Goal: Task Accomplishment & Management: Manage account settings

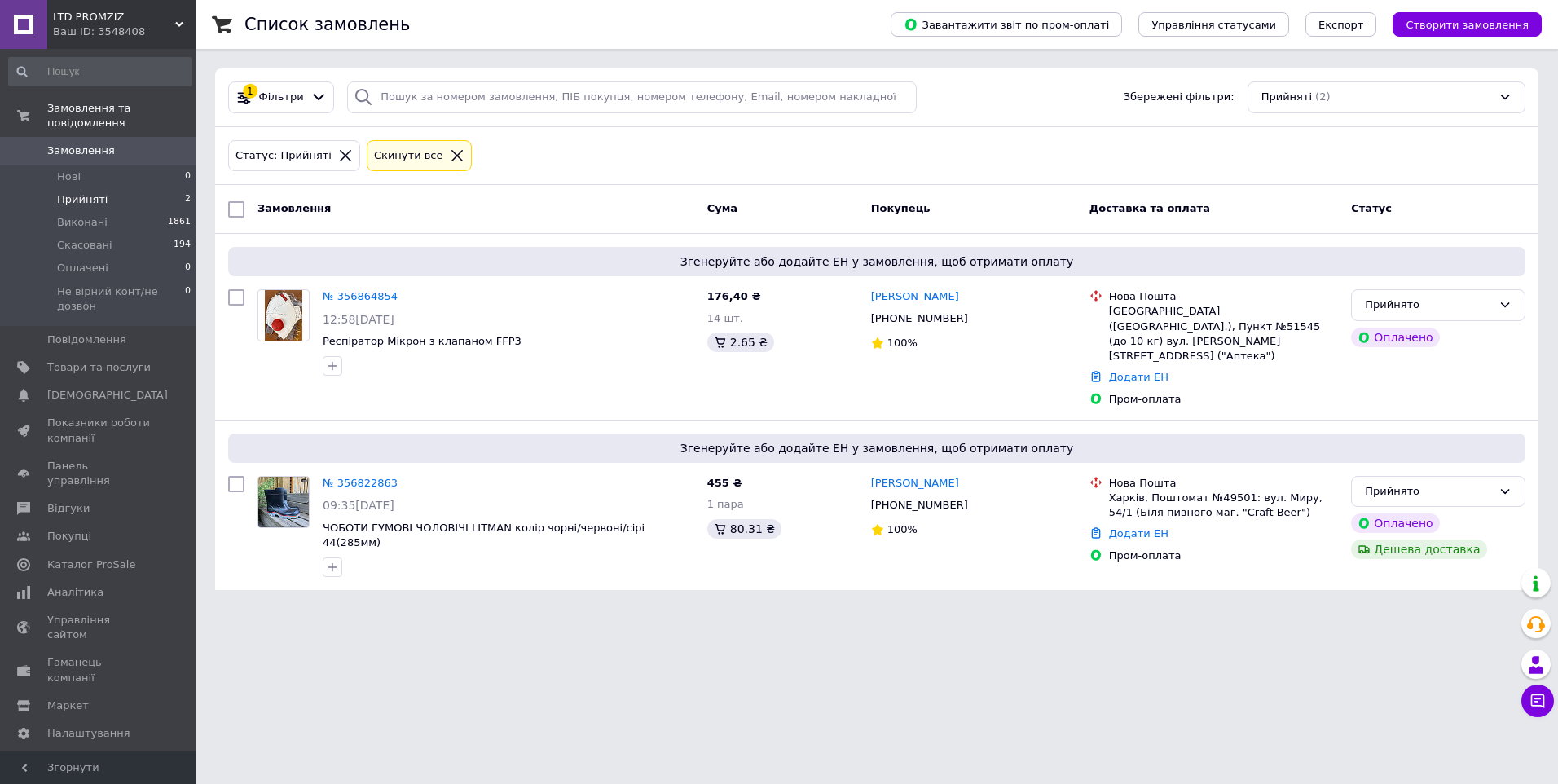
drag, startPoint x: 371, startPoint y: 457, endPoint x: 382, endPoint y: 454, distance: 11.4
click at [370, 477] on link "№ 356822863" at bounding box center [360, 482] width 75 height 12
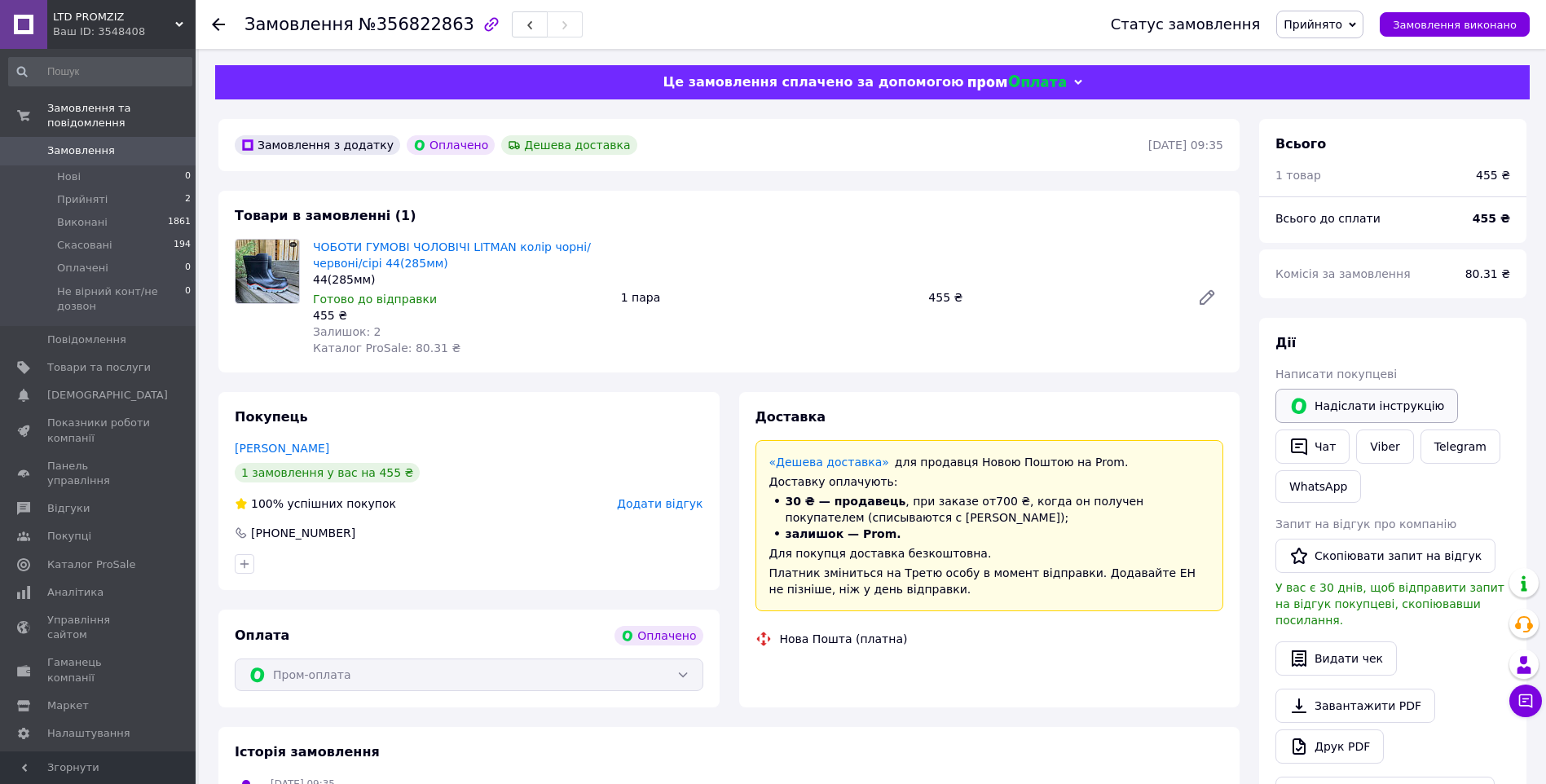
click at [1317, 423] on button "Надіслати інструкцію" at bounding box center [1367, 405] width 183 height 34
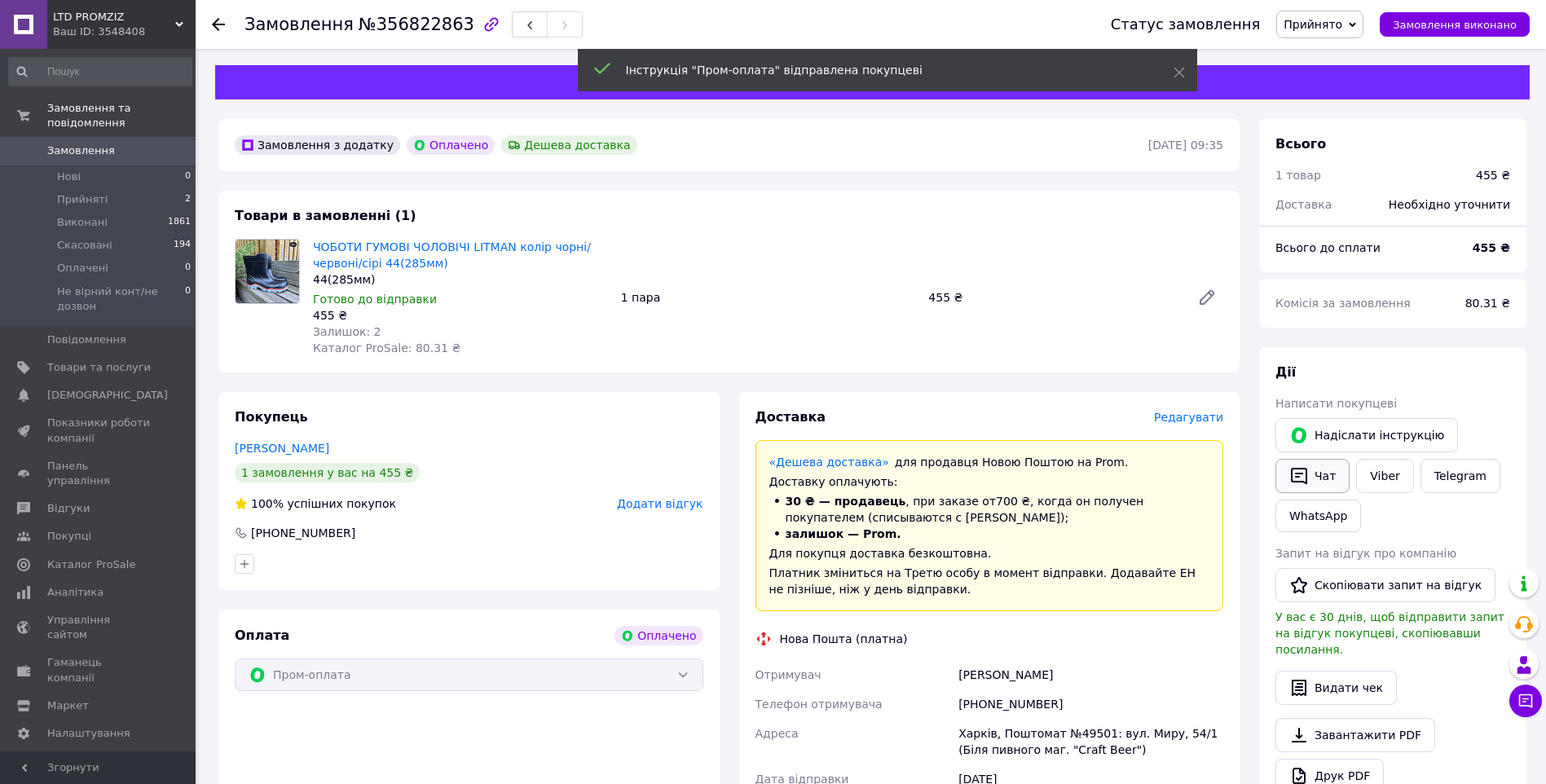
click at [1323, 479] on button "Чат" at bounding box center [1313, 476] width 74 height 34
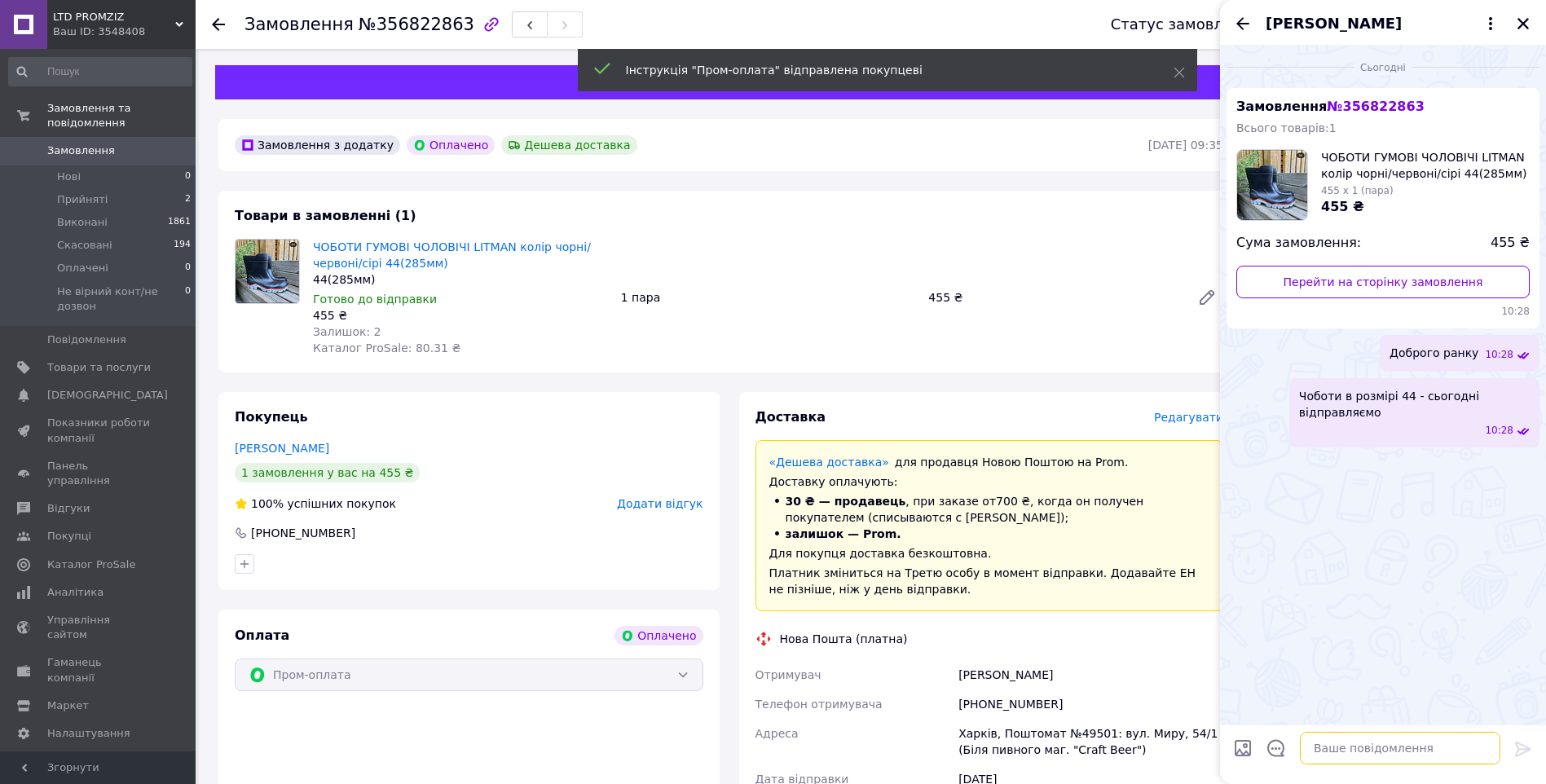
click at [1385, 743] on textarea at bounding box center [1400, 747] width 201 height 32
paste textarea "20451224780938 Плановий час доставки: [DATE] 18:00 [GEOGRAPHIC_DATA], Поштомат …"
type textarea "20451224780938 Плановий час доставки: [DATE] 18:00 [GEOGRAPHIC_DATA], Поштомат …"
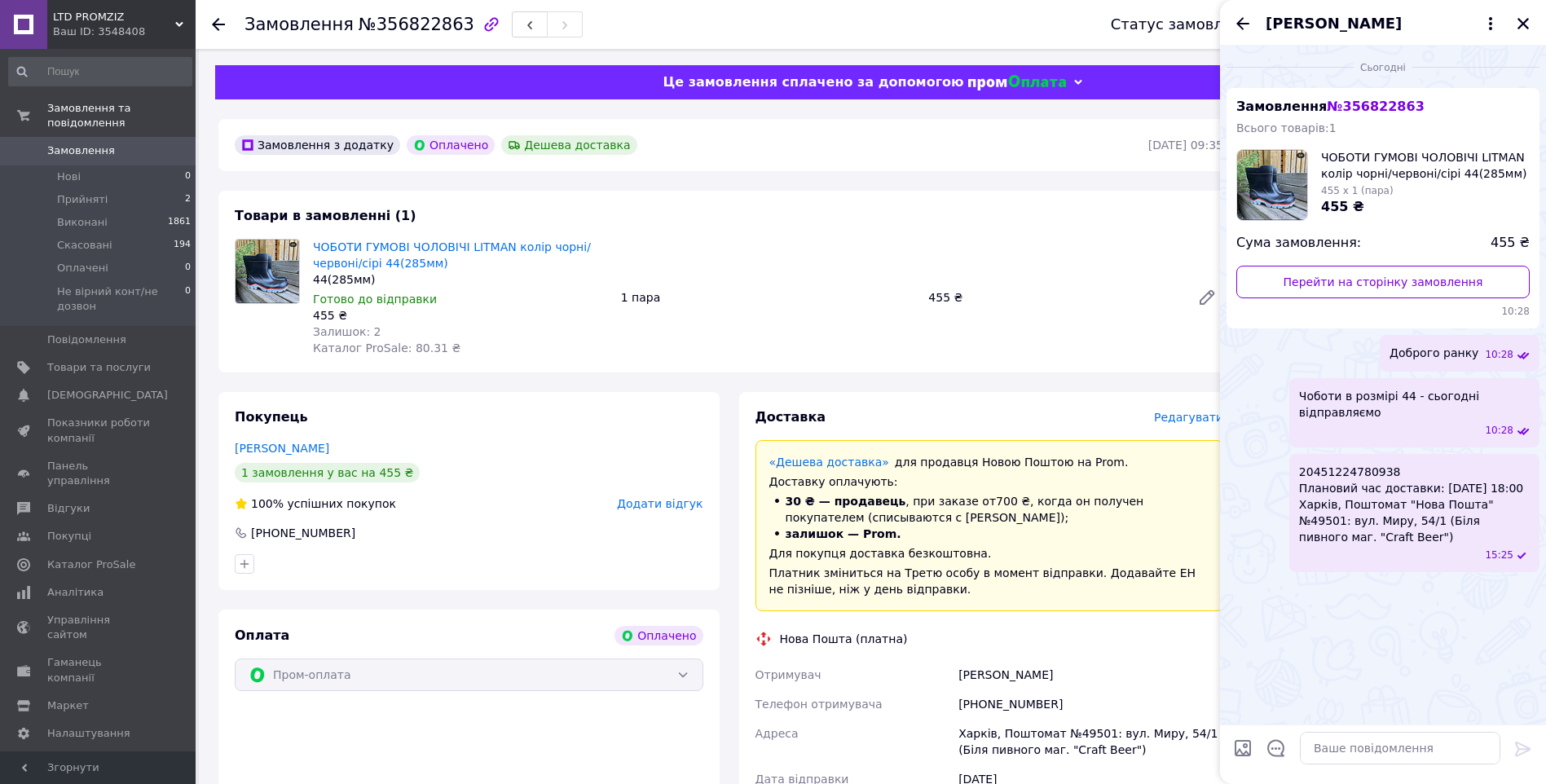
click at [1368, 471] on span "20451224780938 Плановий час доставки: [DATE] 18:00 [GEOGRAPHIC_DATA], Поштомат …" at bounding box center [1414, 504] width 231 height 82
copy span "20451224780938"
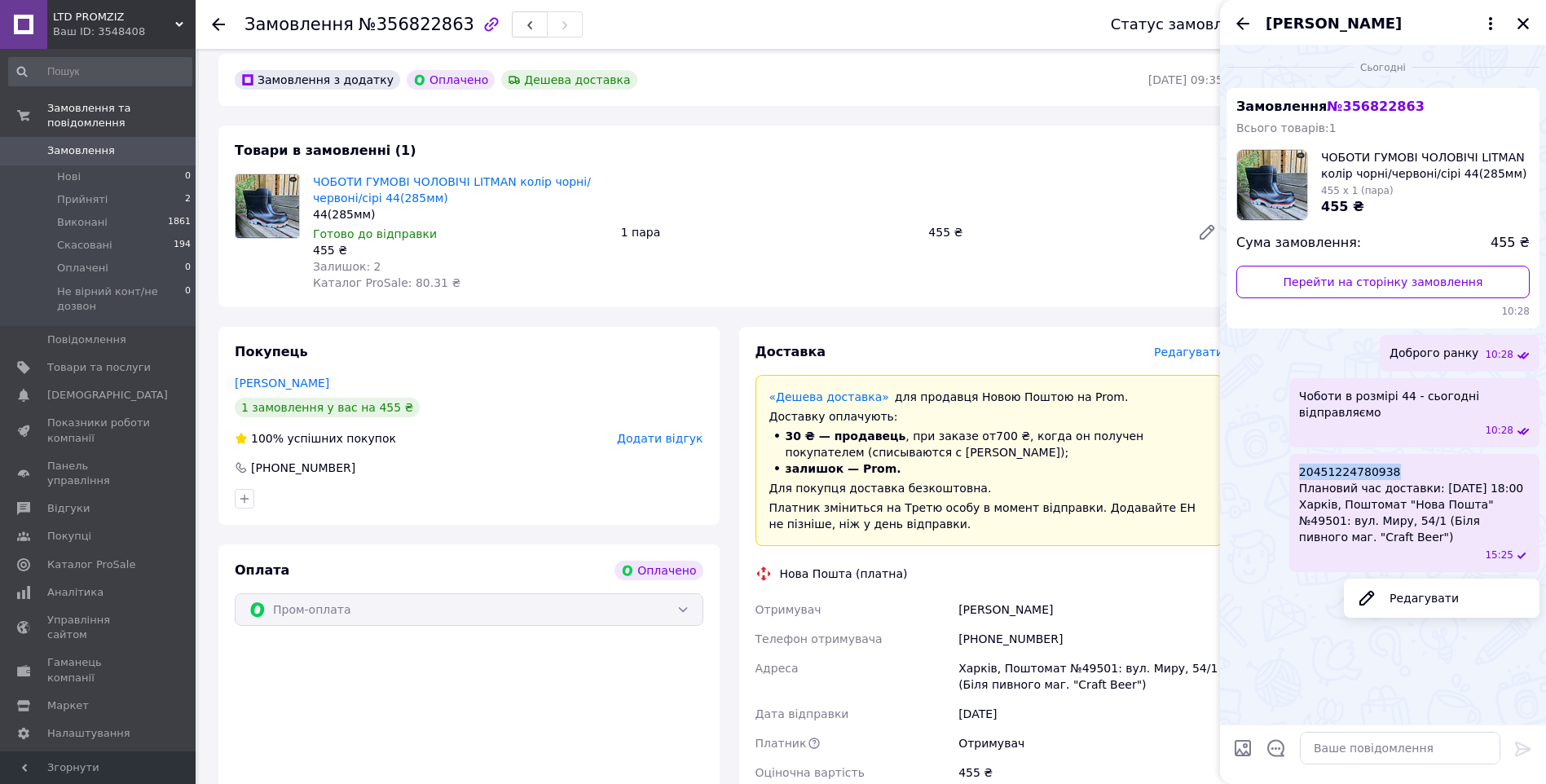
scroll to position [163, 0]
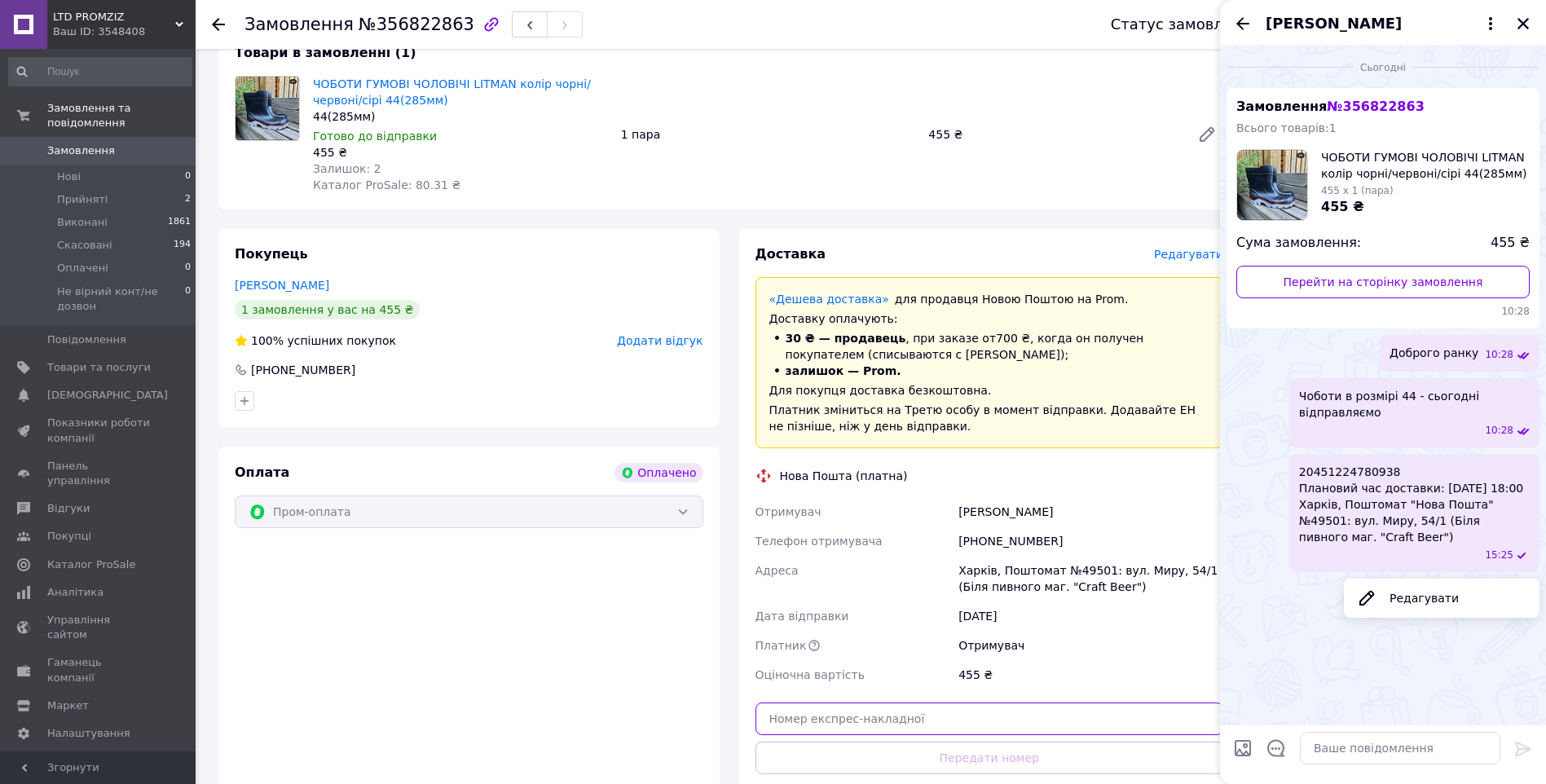
click at [951, 726] on input "text" at bounding box center [990, 718] width 468 height 32
paste input "20451224780938"
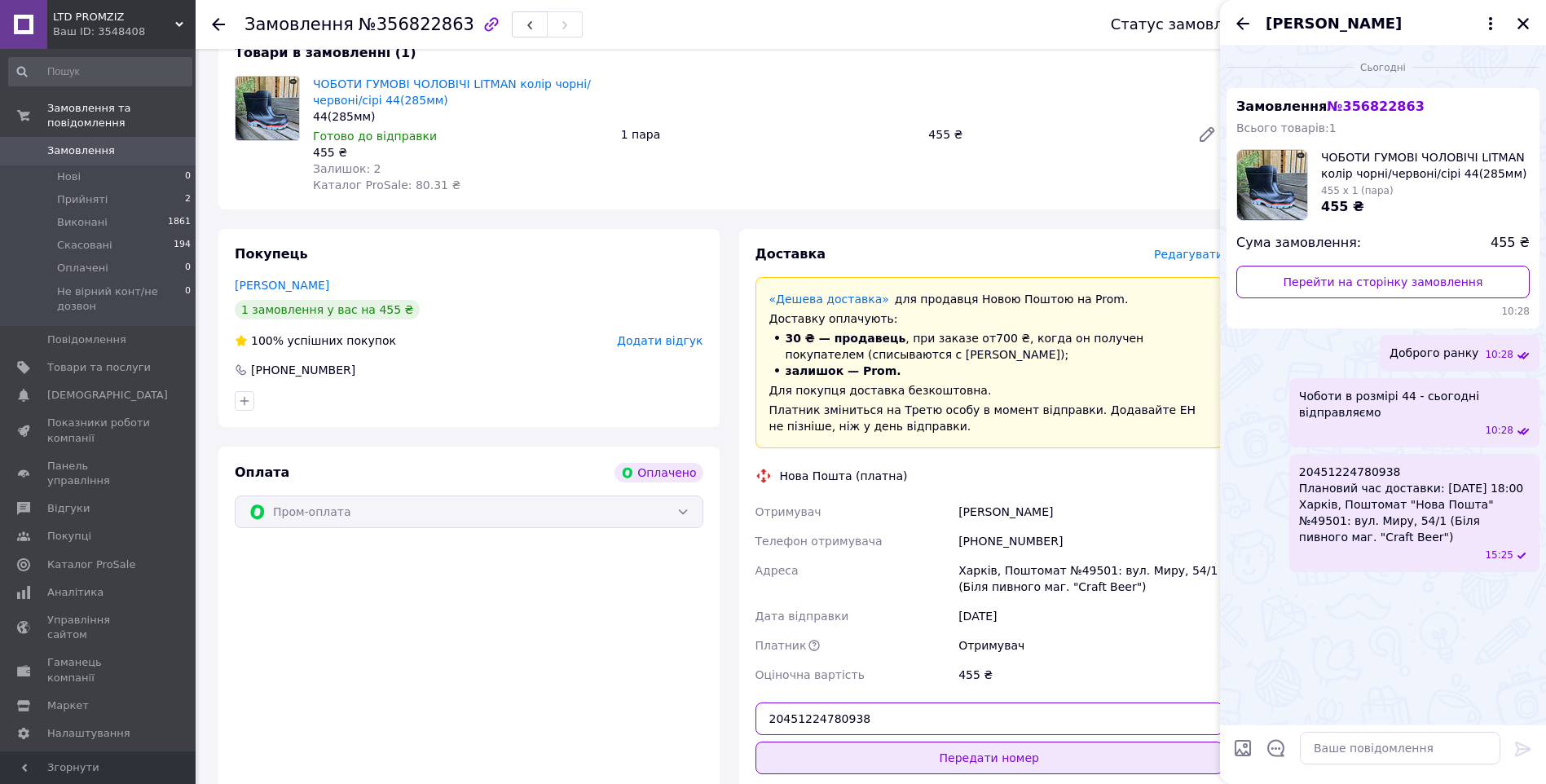
type input "20451224780938"
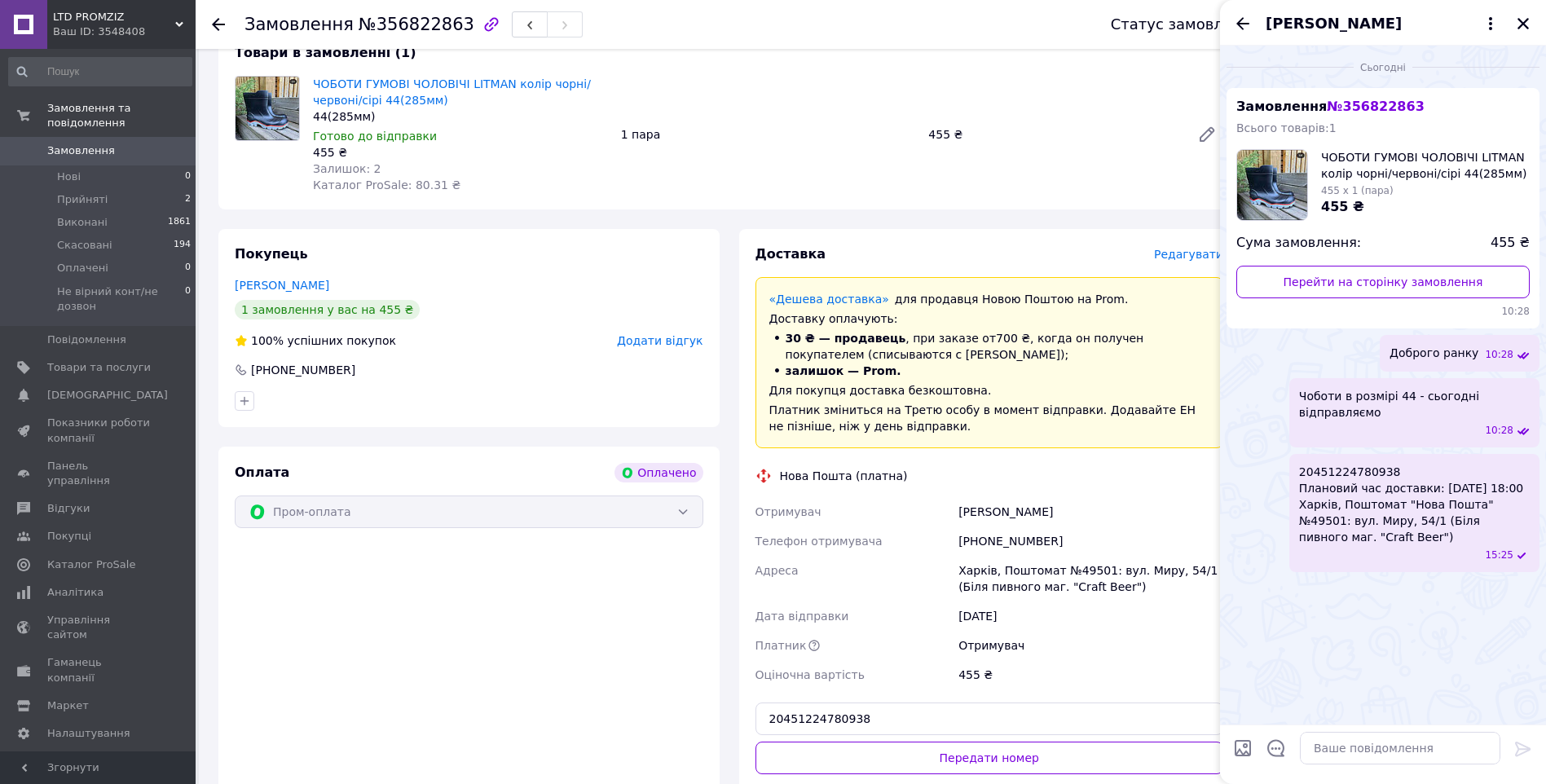
click at [1061, 760] on button "Передати номер" at bounding box center [990, 757] width 468 height 32
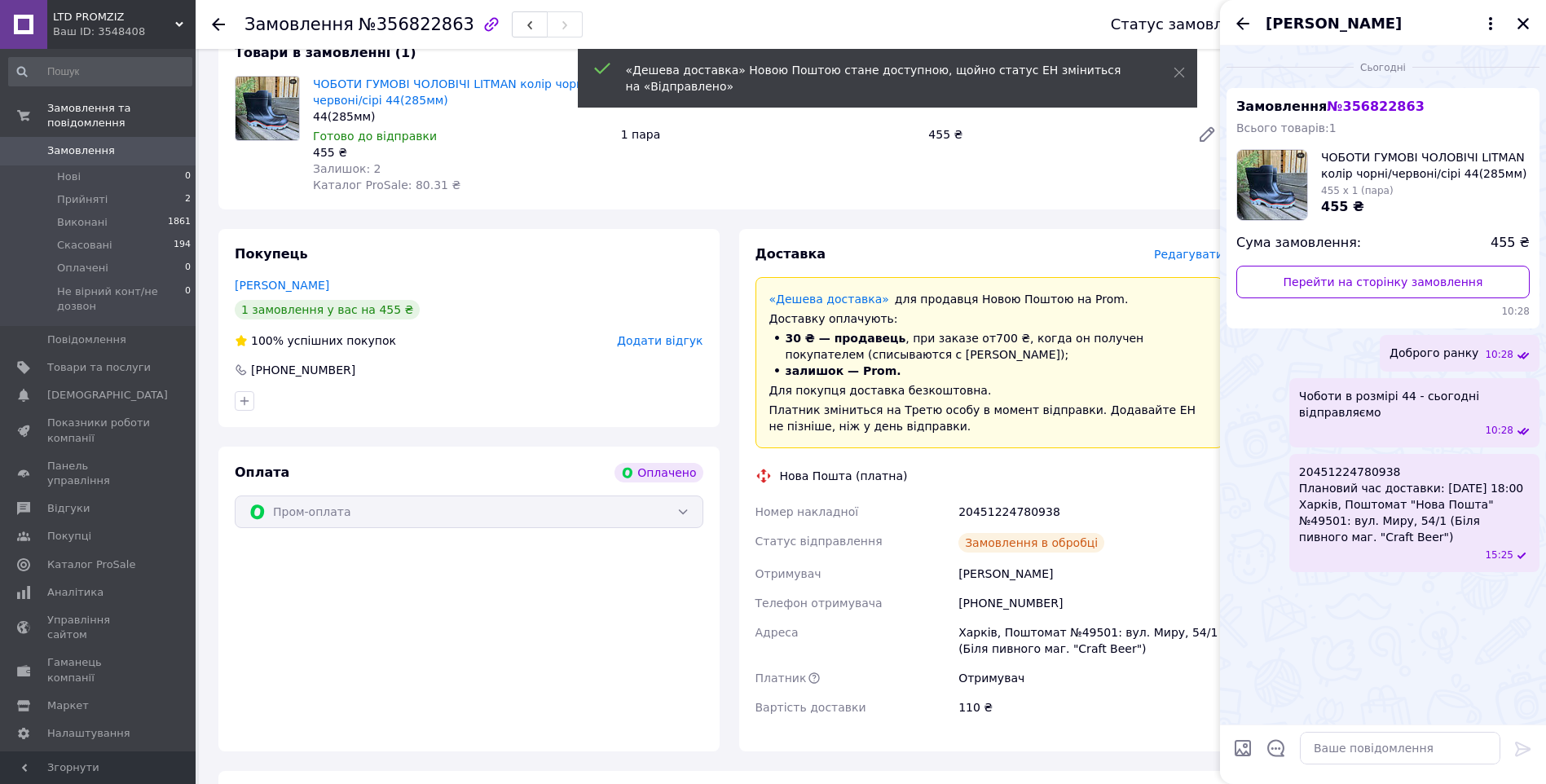
click at [1528, 22] on icon "Закрити" at bounding box center [1523, 24] width 15 height 15
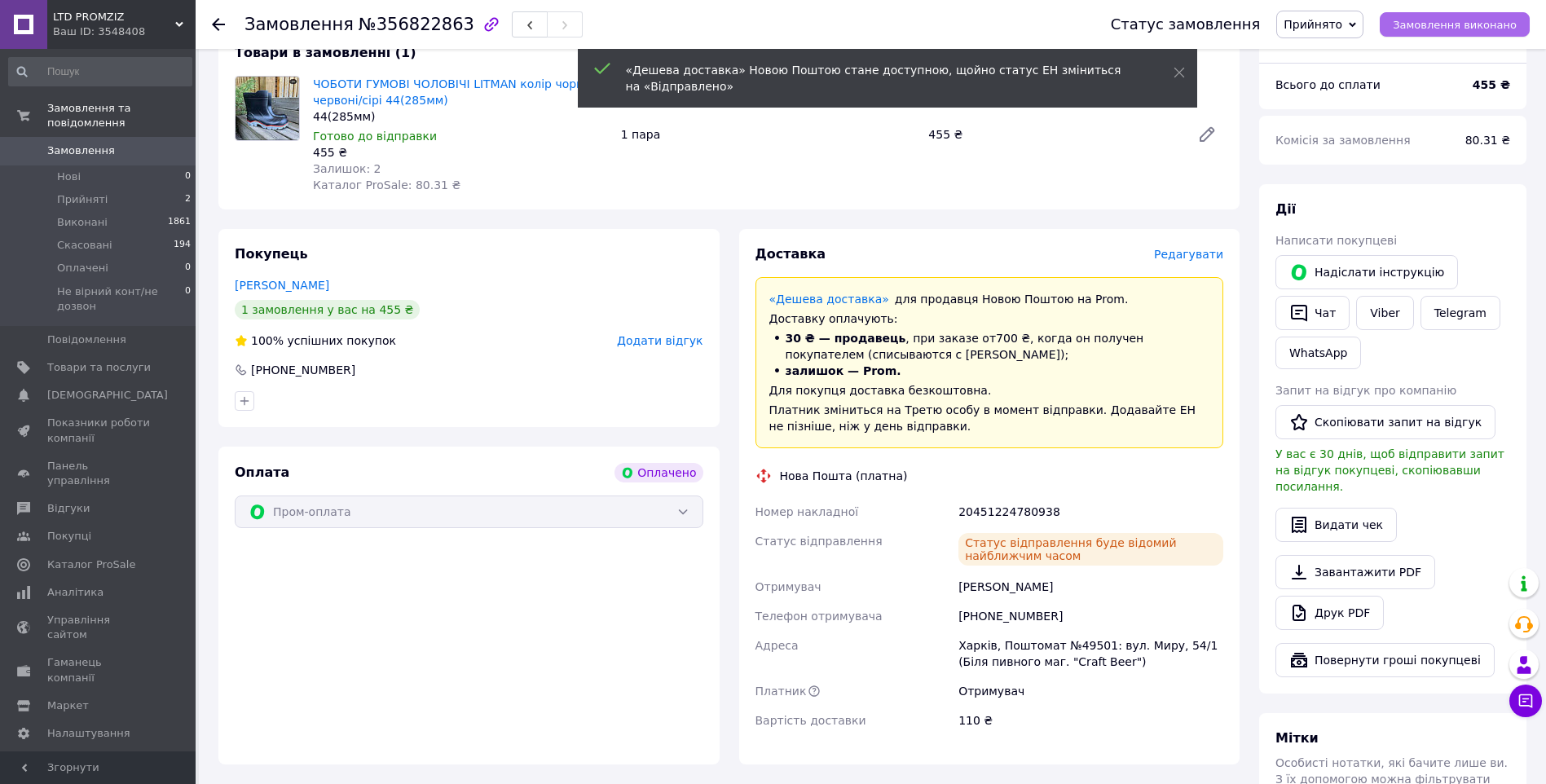
click at [1475, 20] on span "Замовлення виконано" at bounding box center [1454, 24] width 124 height 12
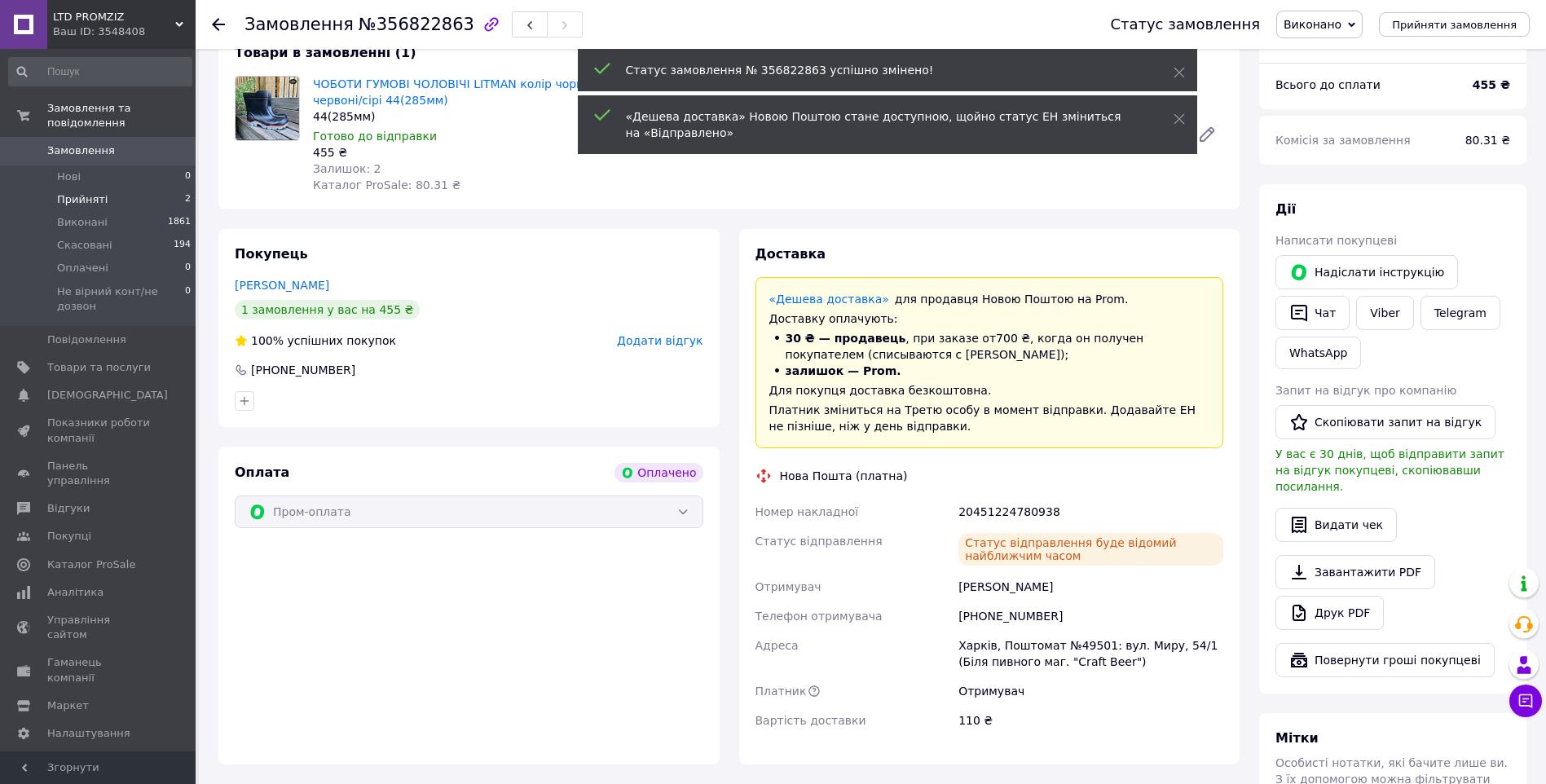
click at [98, 192] on span "Прийняті" at bounding box center [82, 200] width 51 height 15
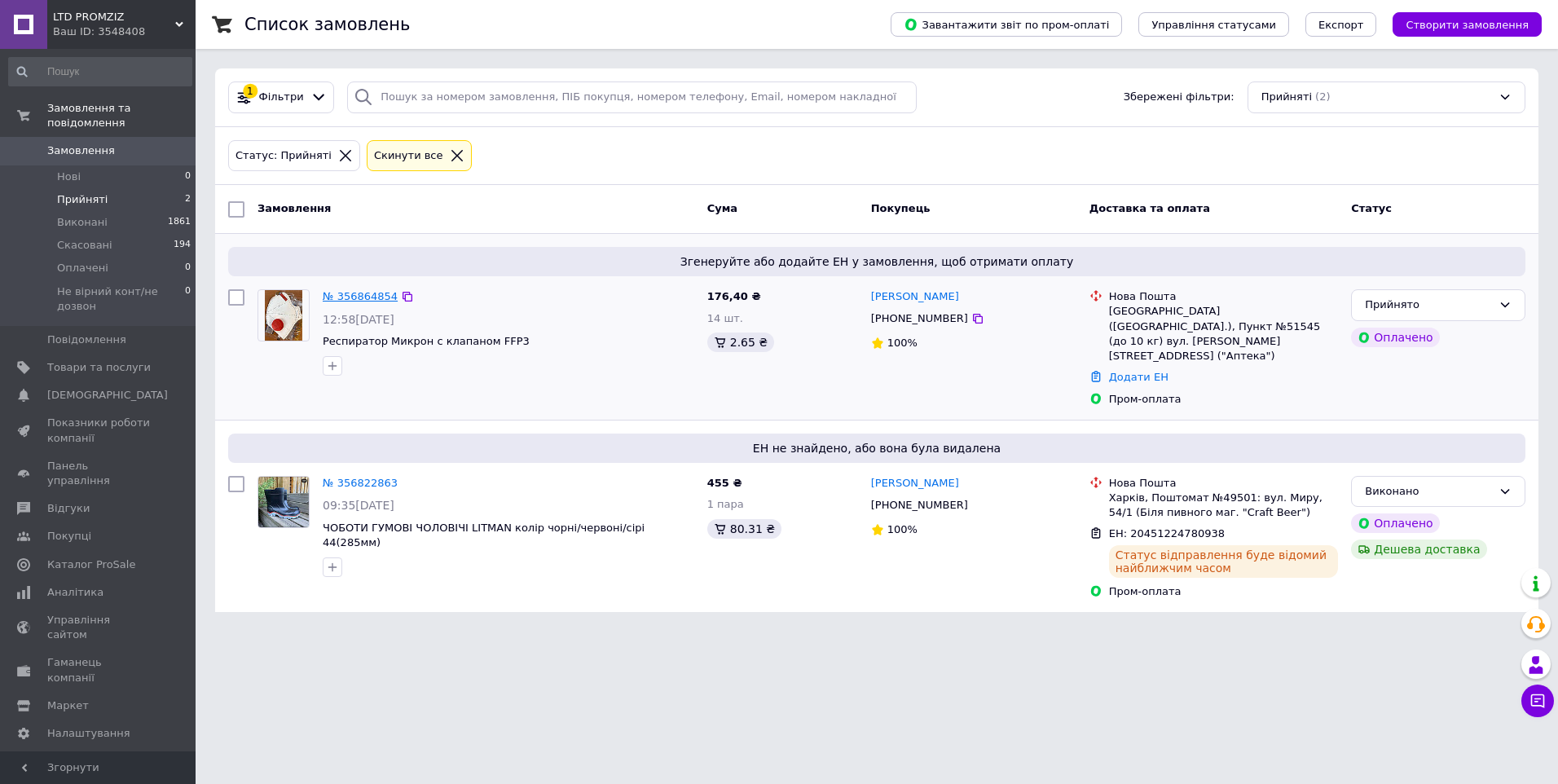
click at [363, 292] on link "№ 356864854" at bounding box center [360, 296] width 75 height 12
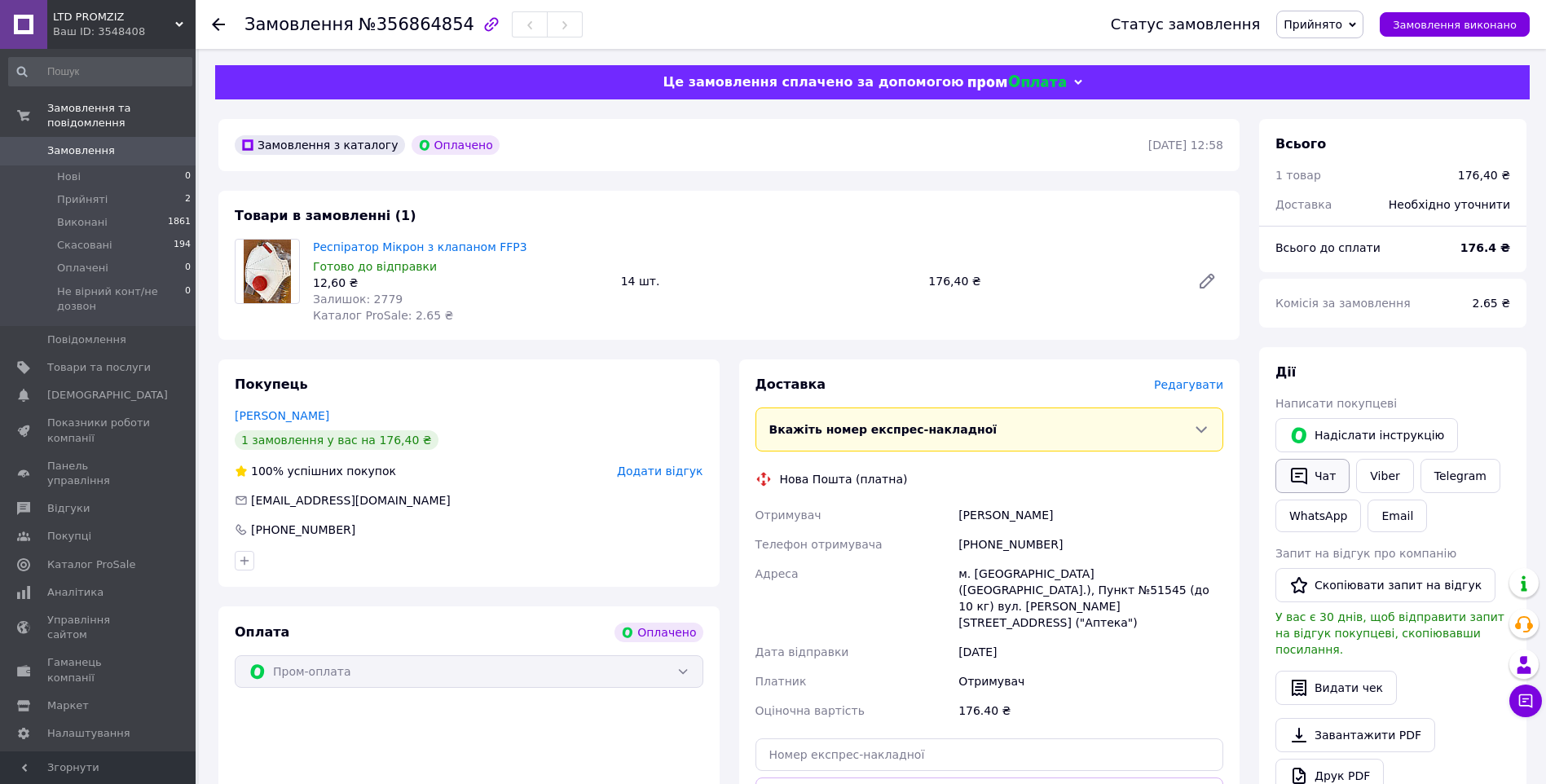
click at [1325, 472] on button "Чат" at bounding box center [1313, 476] width 74 height 34
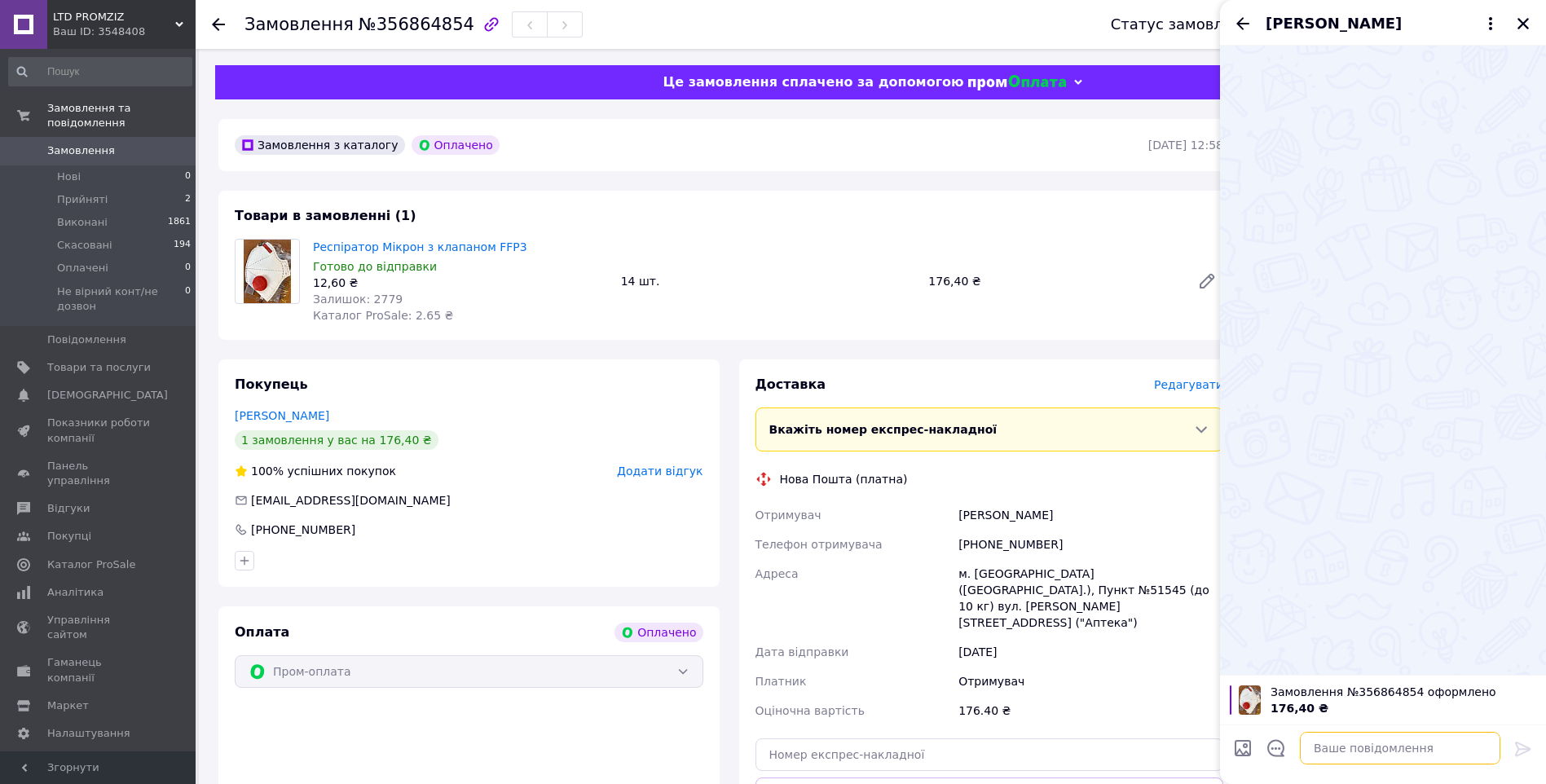
click at [1358, 742] on textarea at bounding box center [1400, 747] width 201 height 32
paste textarea "20451225082193 Плановий час доставки: [DATE] 12:00 [GEOGRAPHIC_DATA], Пункт №51…"
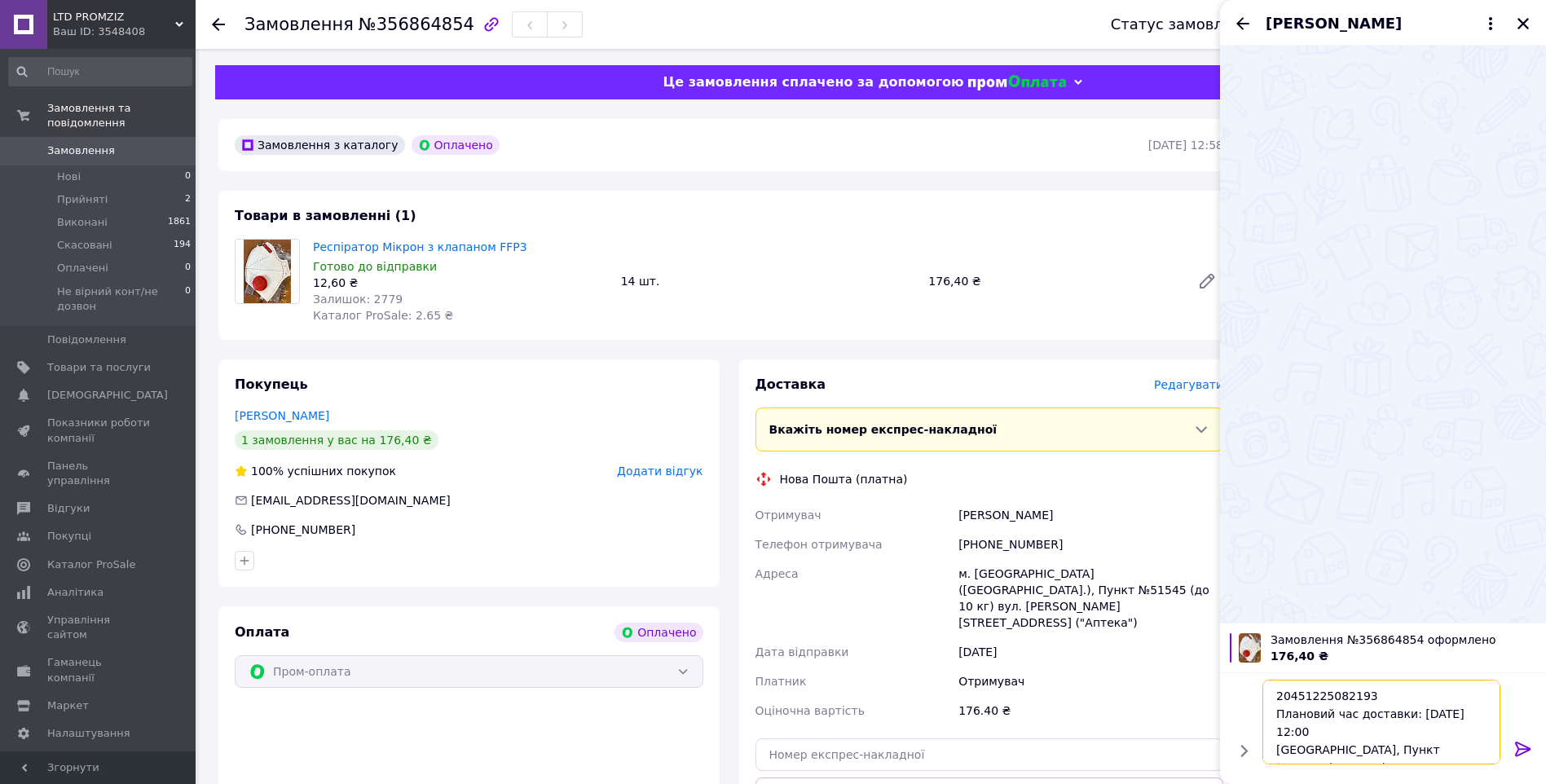
scroll to position [12, 0]
type textarea "20451225082193 Плановий час доставки: [DATE] 12:00 [GEOGRAPHIC_DATA], Пункт №51…"
click at [1529, 742] on icon at bounding box center [1523, 748] width 19 height 19
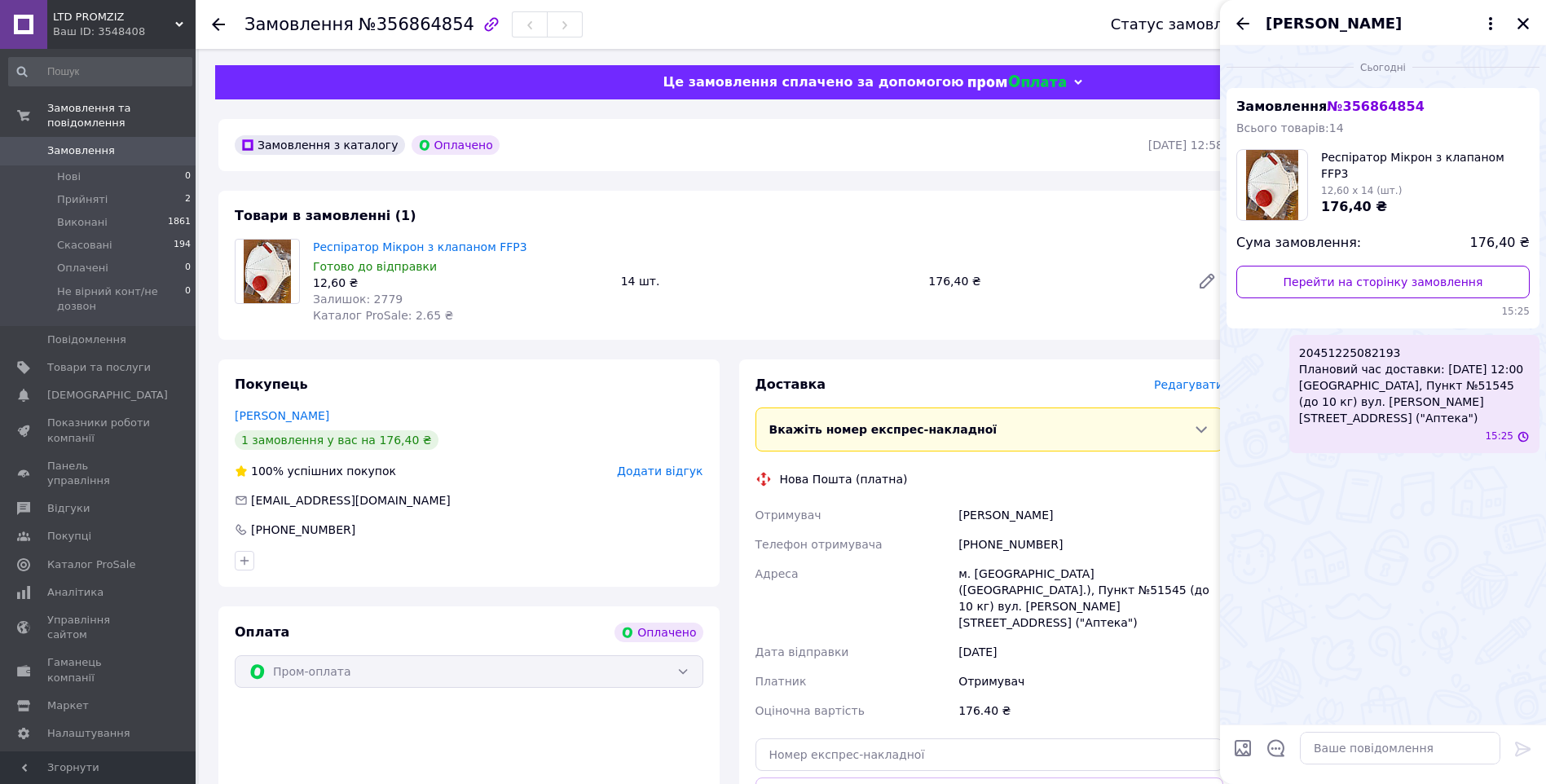
scroll to position [0, 0]
click at [1343, 351] on span "20451225082193 Плановий час доставки: [DATE] 12:00 [GEOGRAPHIC_DATA], Пункт №51…" at bounding box center [1414, 386] width 231 height 82
copy span "20451225082193"
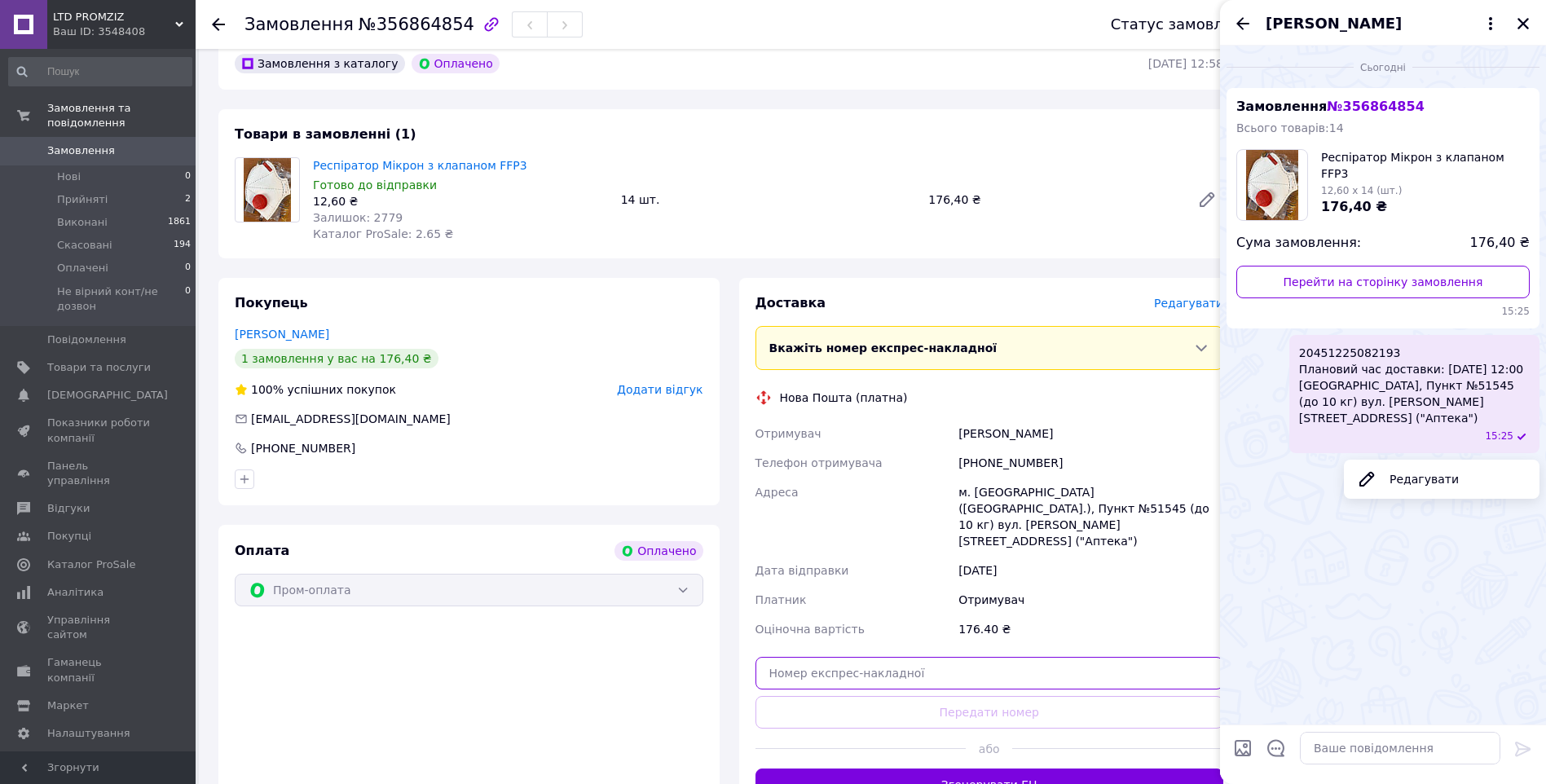
click at [1008, 657] on input "text" at bounding box center [990, 672] width 468 height 32
paste input "20451225082193"
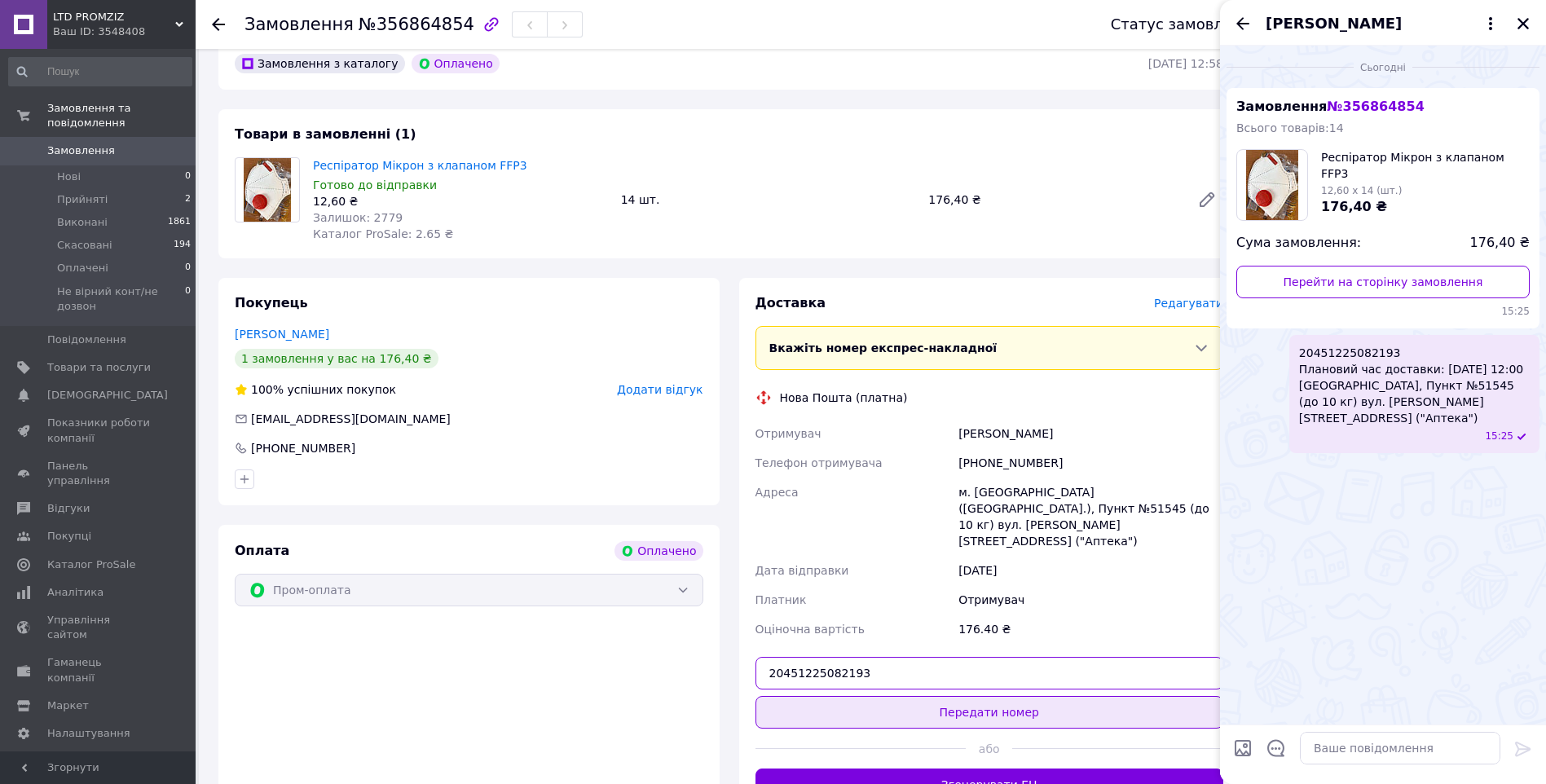
type input "20451225082193"
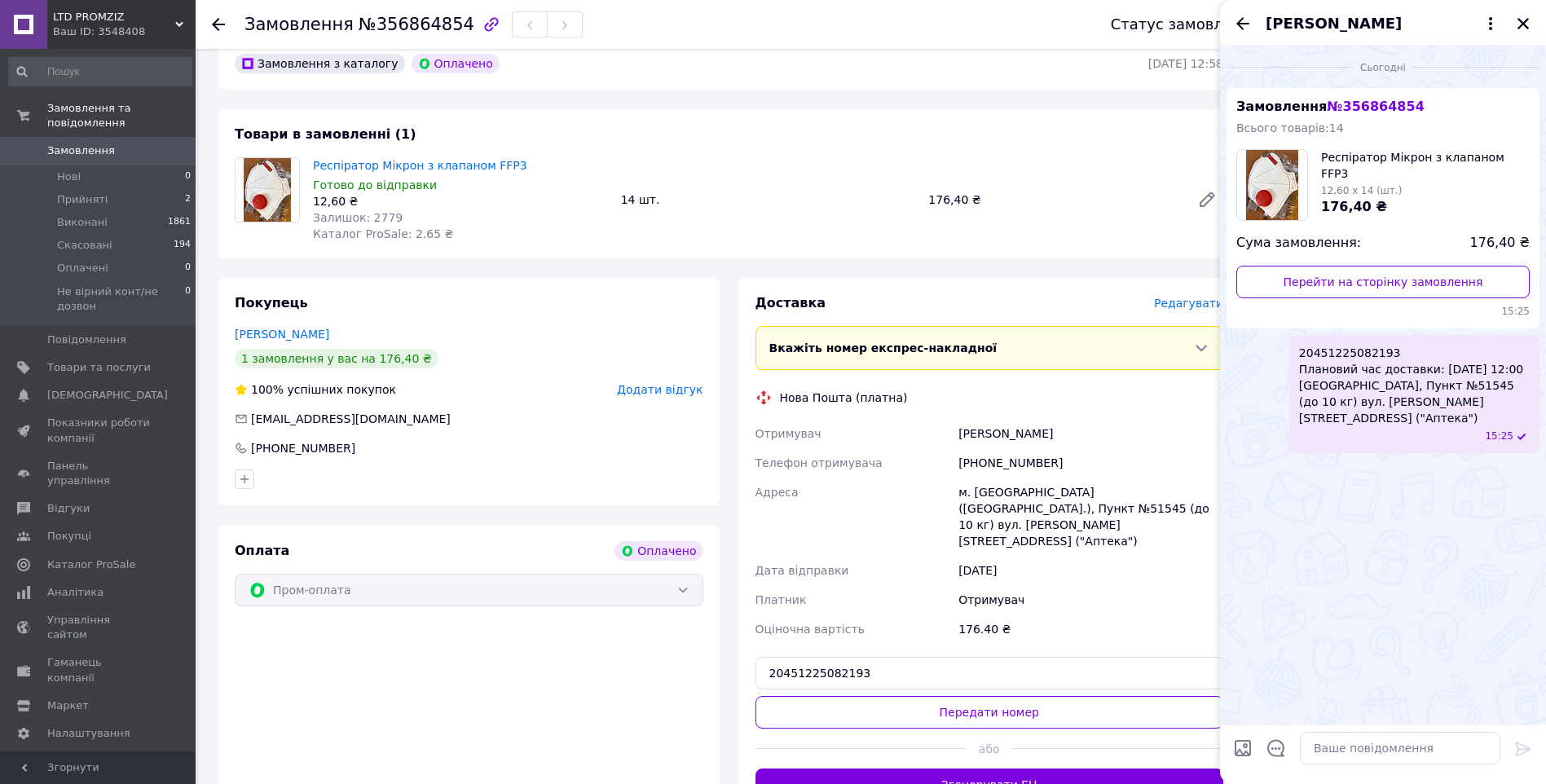
click at [1079, 696] on button "Передати номер" at bounding box center [990, 712] width 468 height 32
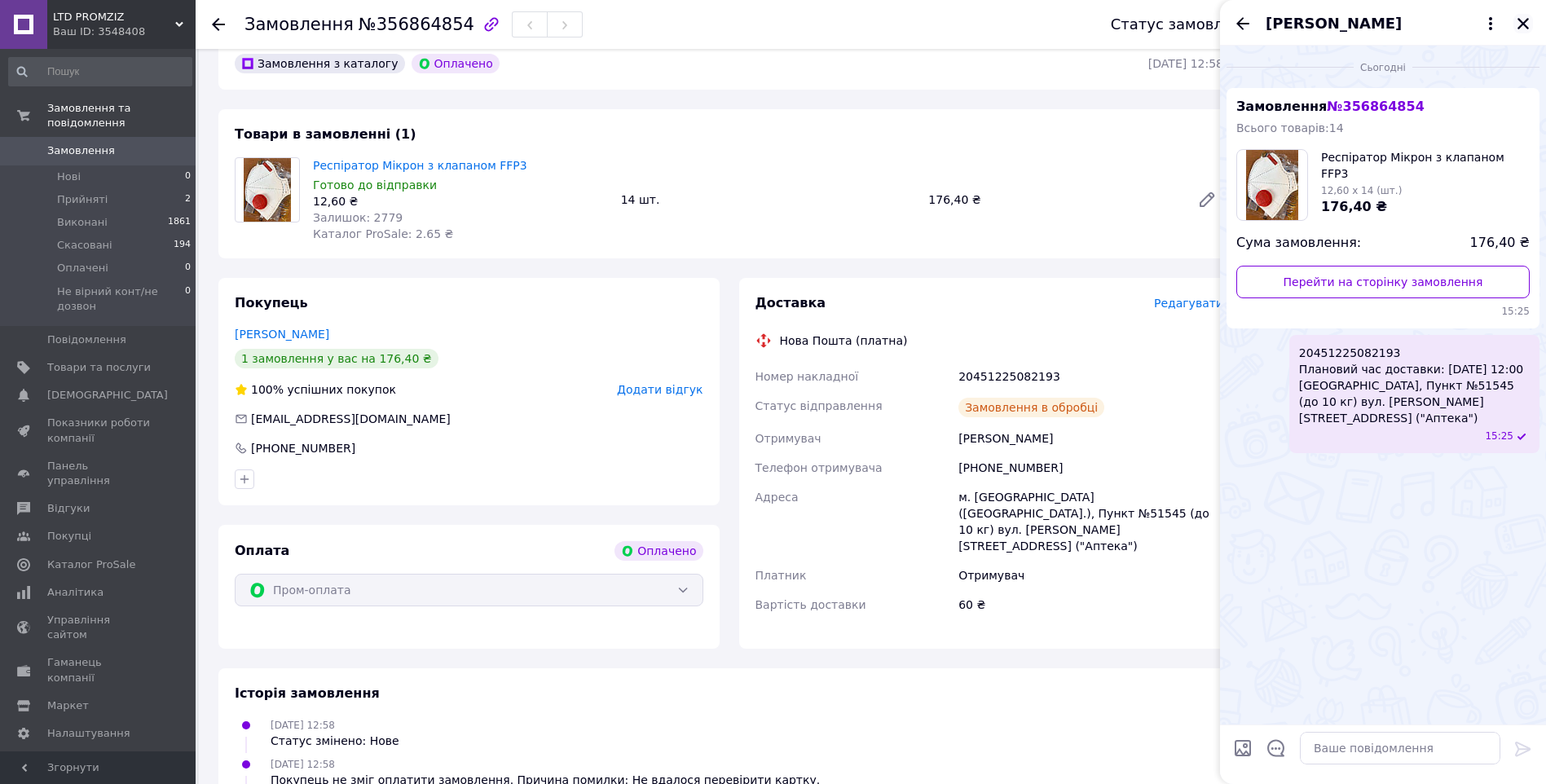
click at [1524, 17] on icon "Закрити" at bounding box center [1523, 24] width 15 height 15
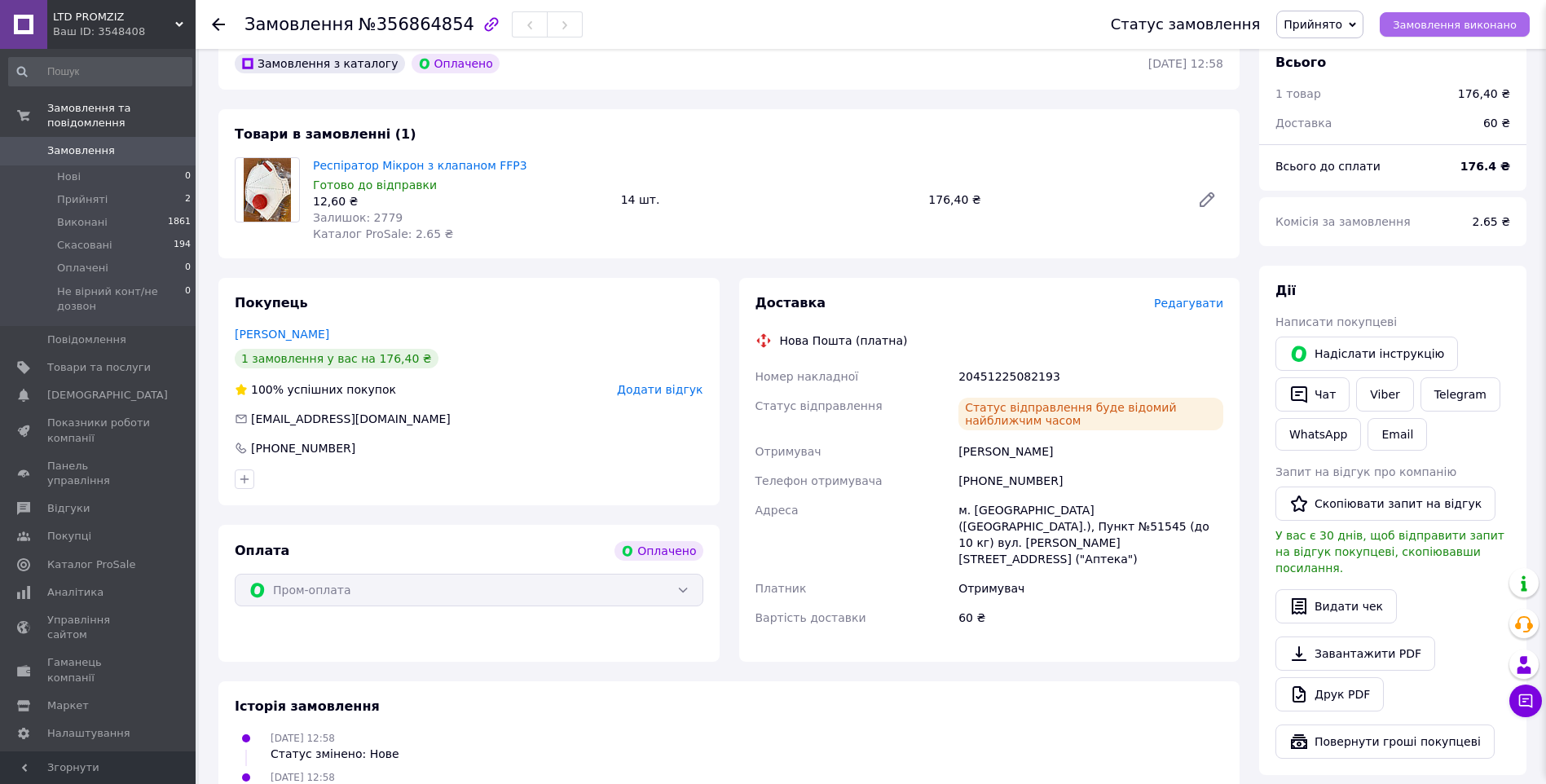
click at [1480, 22] on span "Замовлення виконано" at bounding box center [1454, 24] width 124 height 12
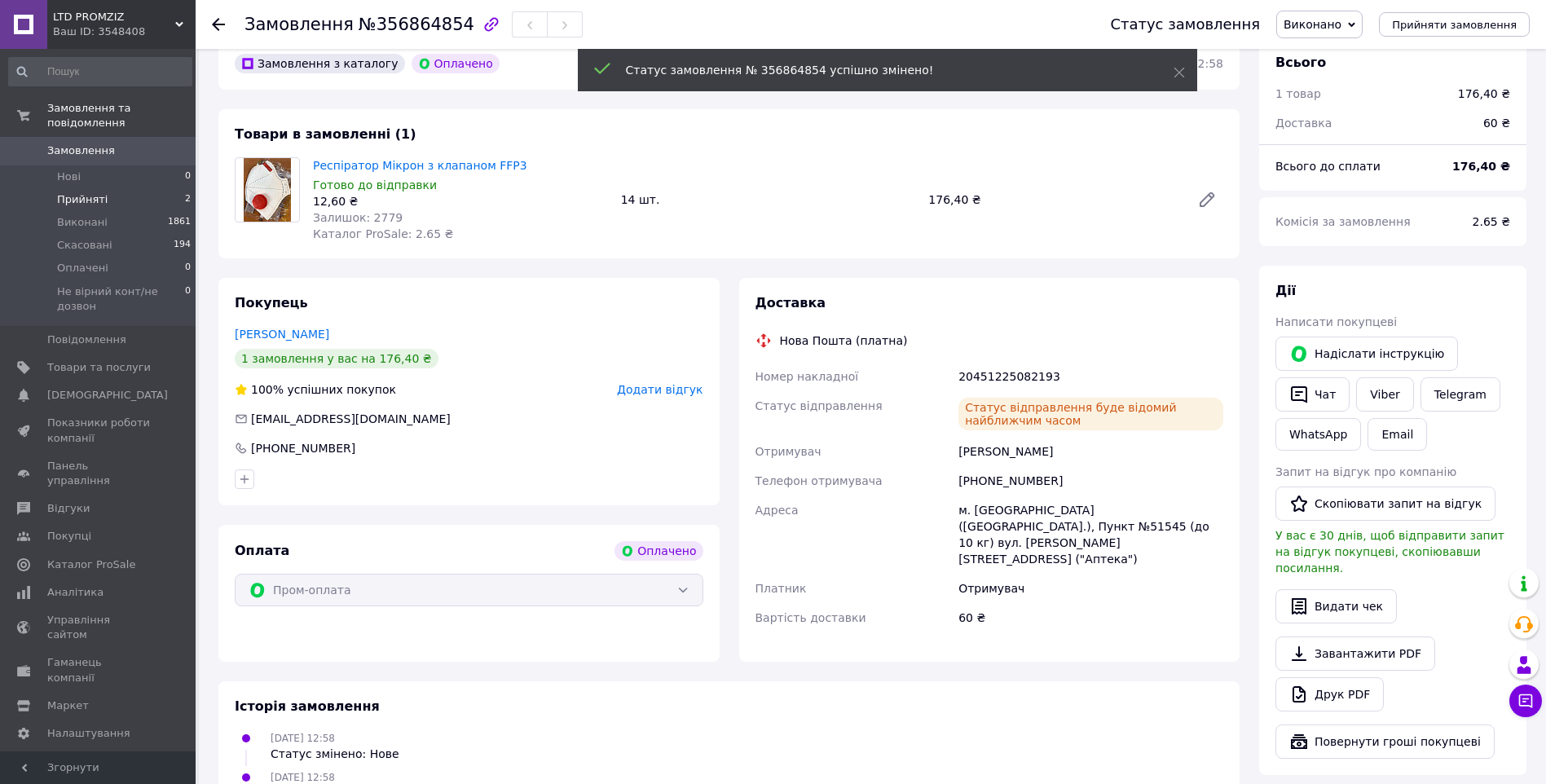
click at [109, 188] on li "Прийняті 2" at bounding box center [100, 199] width 201 height 22
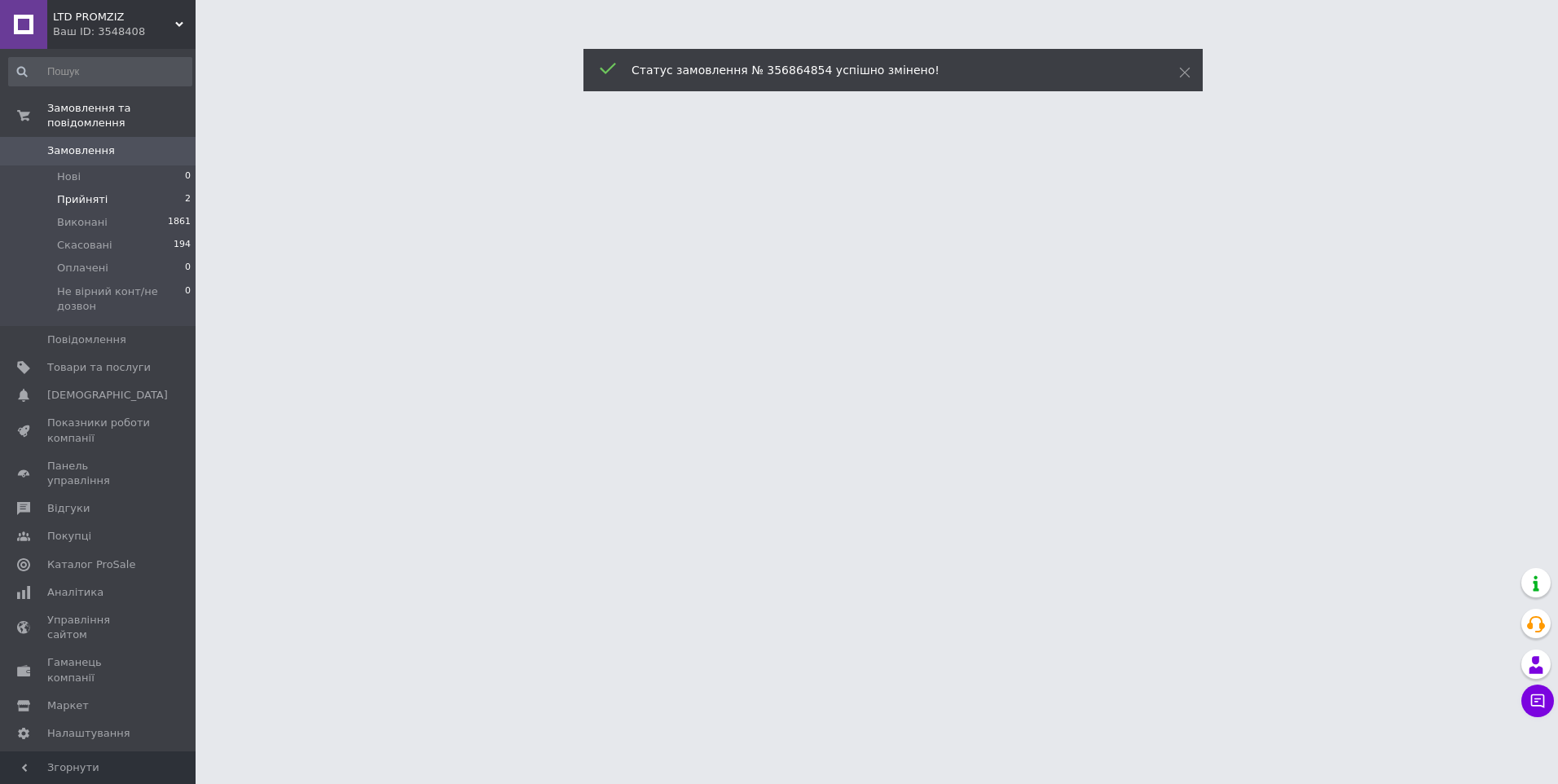
click at [109, 188] on li "Прийняті 2" at bounding box center [100, 199] width 201 height 22
